Goal: Transaction & Acquisition: Purchase product/service

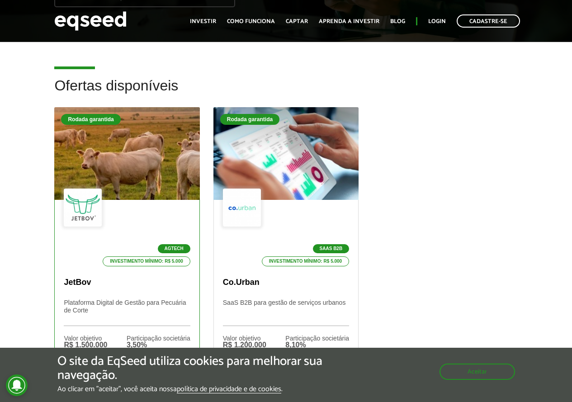
scroll to position [226, 0]
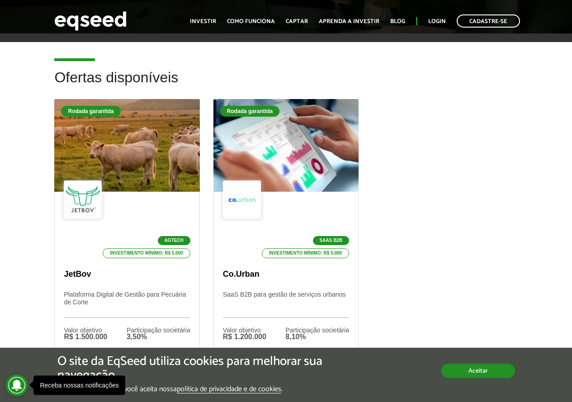
click at [502, 374] on button "Aceitar" at bounding box center [478, 371] width 74 height 14
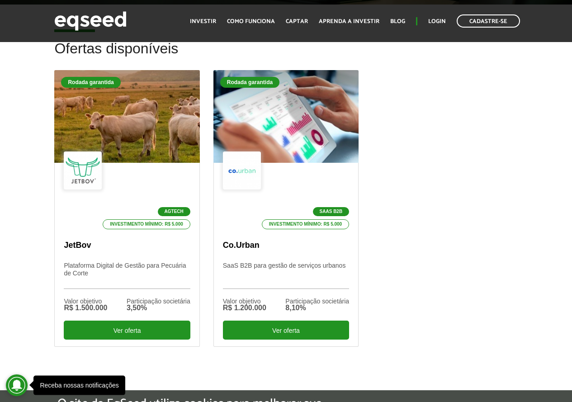
scroll to position [271, 0]
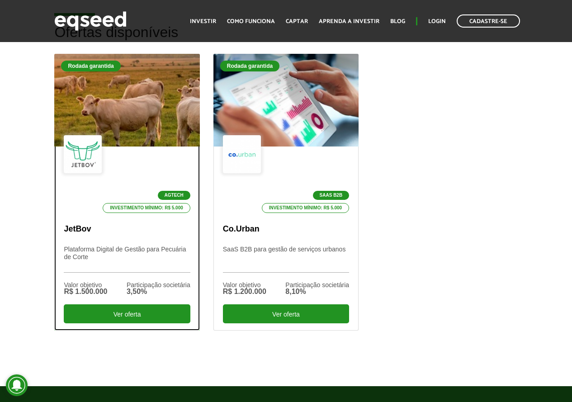
click at [134, 136] on div "Agtech Investimento mínimo: R$ 5.000" at bounding box center [127, 174] width 126 height 78
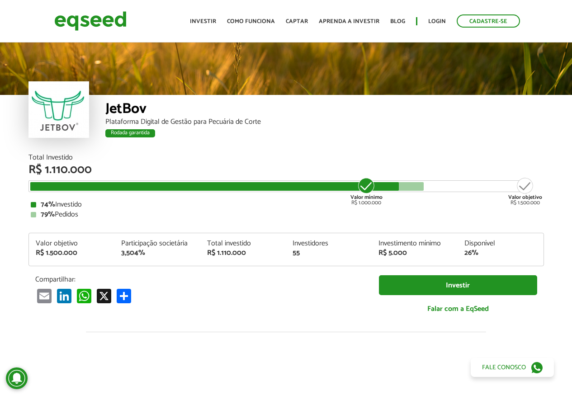
click at [407, 122] on div "Plataforma Digital de Gestão para Pecuária de Corte" at bounding box center [324, 122] width 439 height 7
click at [282, 132] on div "Rodada garantida" at bounding box center [324, 135] width 439 height 12
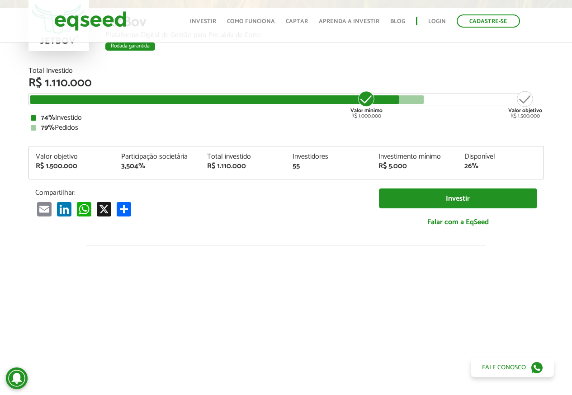
scroll to position [37, 0]
